Goal: Task Accomplishment & Management: Manage account settings

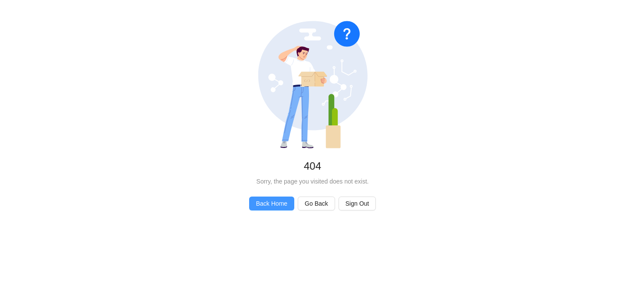
click at [277, 199] on span "Back Home" at bounding box center [271, 204] width 31 height 10
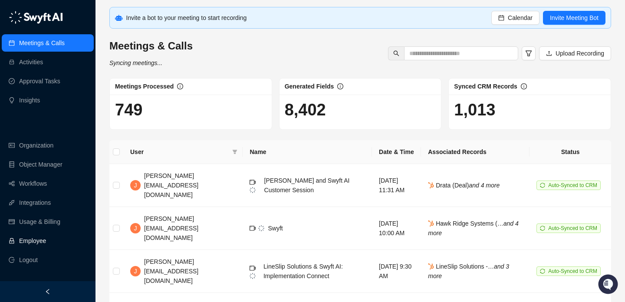
click at [46, 239] on link "Employee" at bounding box center [32, 240] width 27 height 17
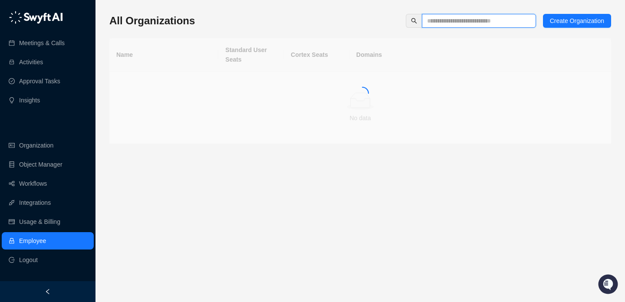
click at [437, 23] on input "text" at bounding box center [475, 21] width 97 height 10
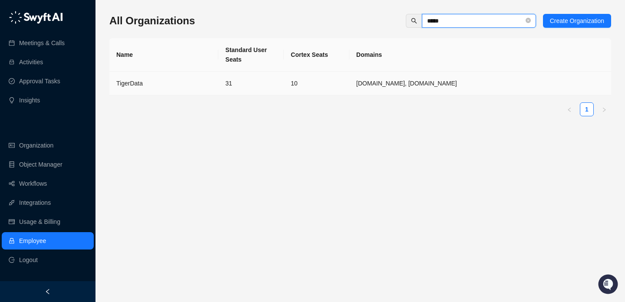
type input "*****"
click at [272, 93] on td "31" at bounding box center [251, 84] width 66 height 24
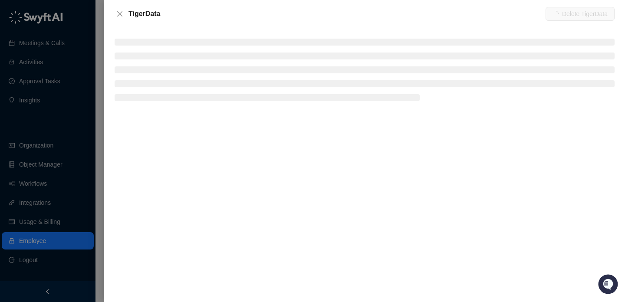
click at [152, 48] on ul at bounding box center [365, 70] width 500 height 63
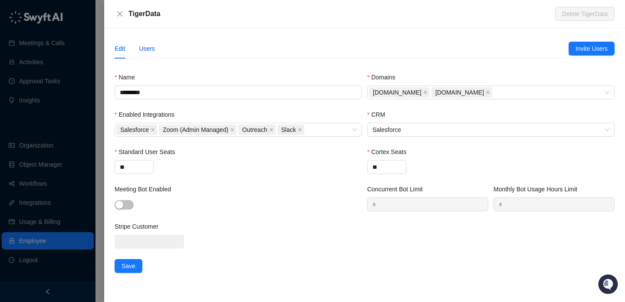
click at [152, 48] on div "Users" at bounding box center [147, 49] width 16 height 10
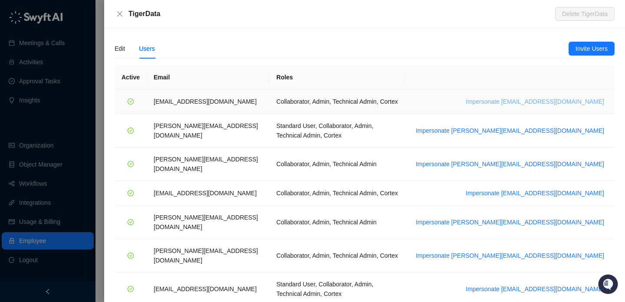
click at [584, 106] on button "Impersonate [EMAIL_ADDRESS][DOMAIN_NAME]" at bounding box center [536, 101] width 146 height 10
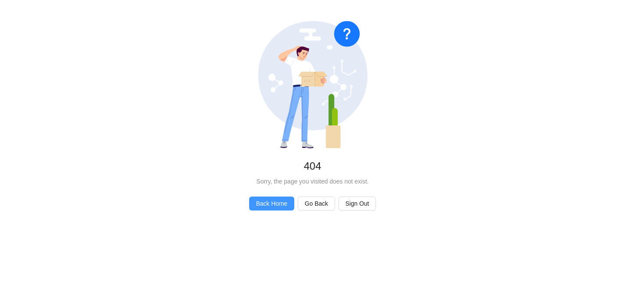
click at [283, 208] on span "Back Home" at bounding box center [271, 204] width 31 height 10
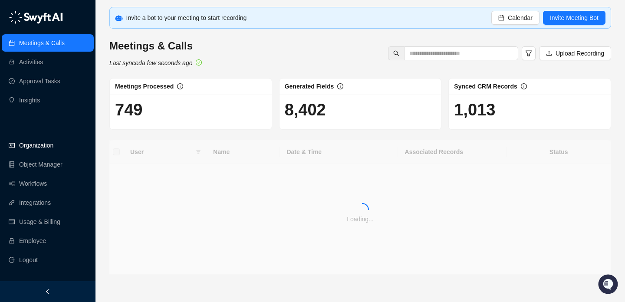
click at [48, 149] on link "Organization" at bounding box center [36, 145] width 34 height 17
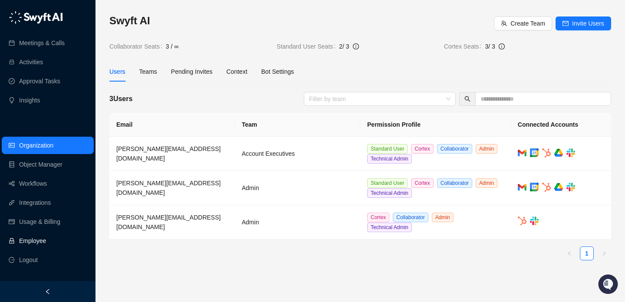
click at [46, 242] on link "Employee" at bounding box center [32, 240] width 27 height 17
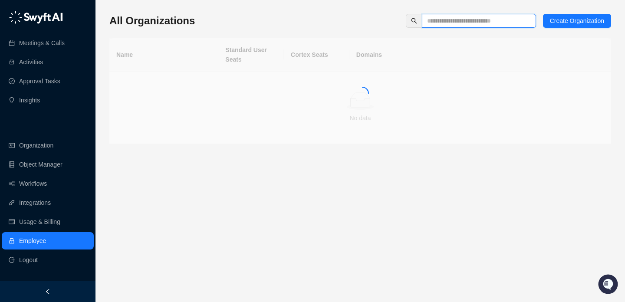
click at [448, 17] on input "text" at bounding box center [475, 21] width 97 height 10
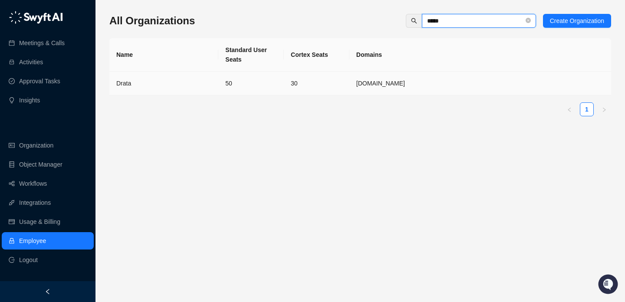
type input "*****"
click at [311, 80] on td "30" at bounding box center [317, 84] width 66 height 24
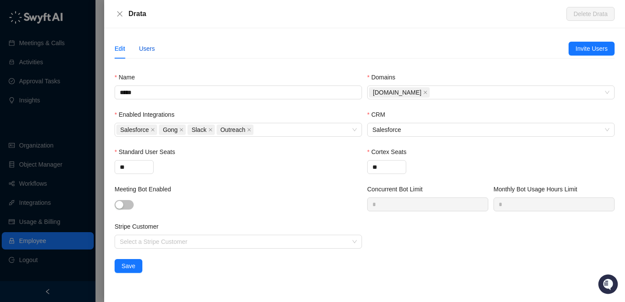
click at [146, 49] on div "Users" at bounding box center [147, 49] width 16 height 10
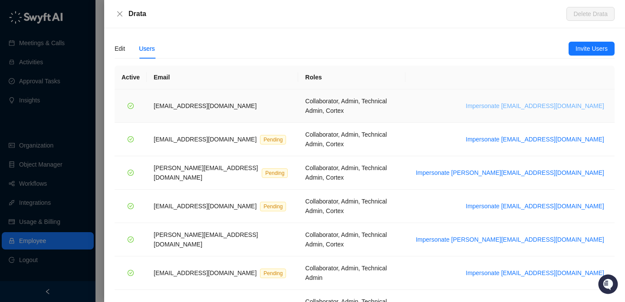
click at [531, 101] on span "Impersonate bradchrisakis@drata.com" at bounding box center [535, 106] width 139 height 10
